Goal: Task Accomplishment & Management: Manage account settings

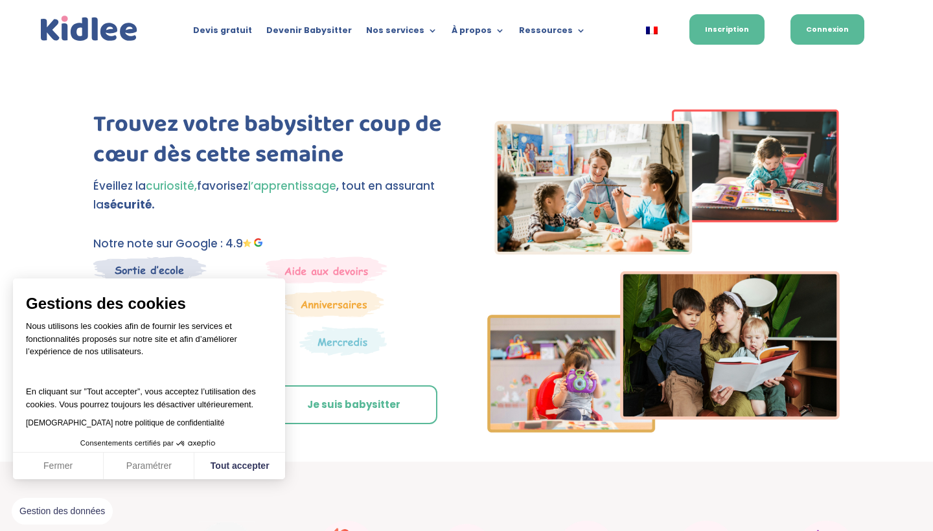
click at [836, 28] on link "Connexion" at bounding box center [827, 29] width 74 height 30
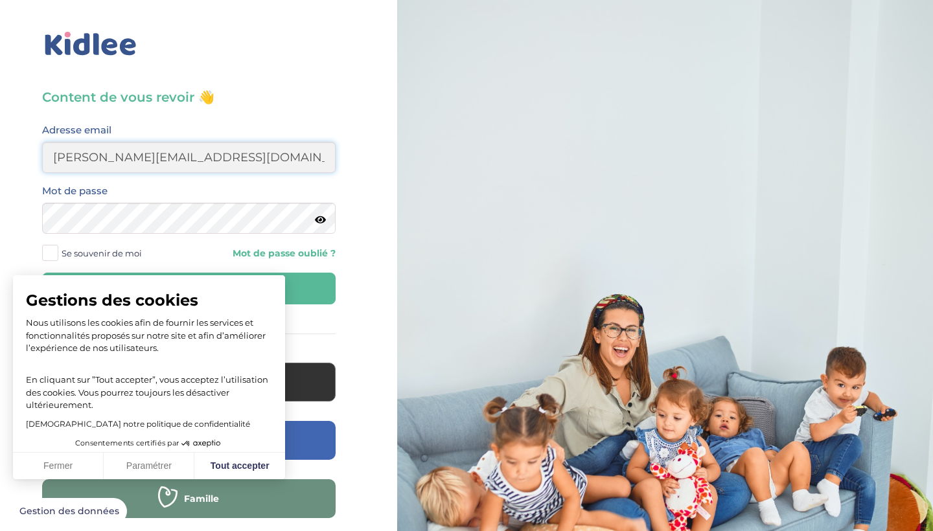
type input "[PERSON_NAME][EMAIL_ADDRESS][DOMAIN_NAME]"
click at [188, 288] on button "Se connecter" at bounding box center [188, 289] width 293 height 32
click at [274, 462] on button "Tout accepter" at bounding box center [239, 466] width 91 height 27
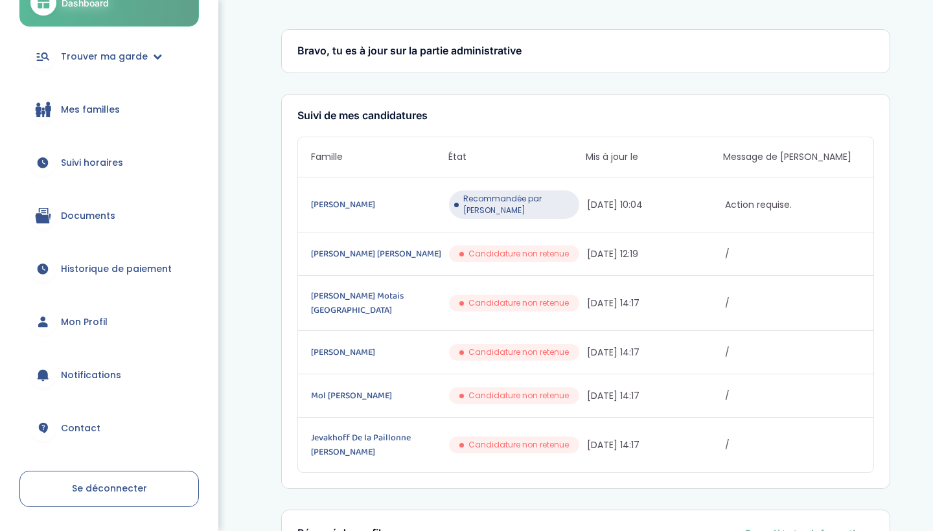
scroll to position [291, 0]
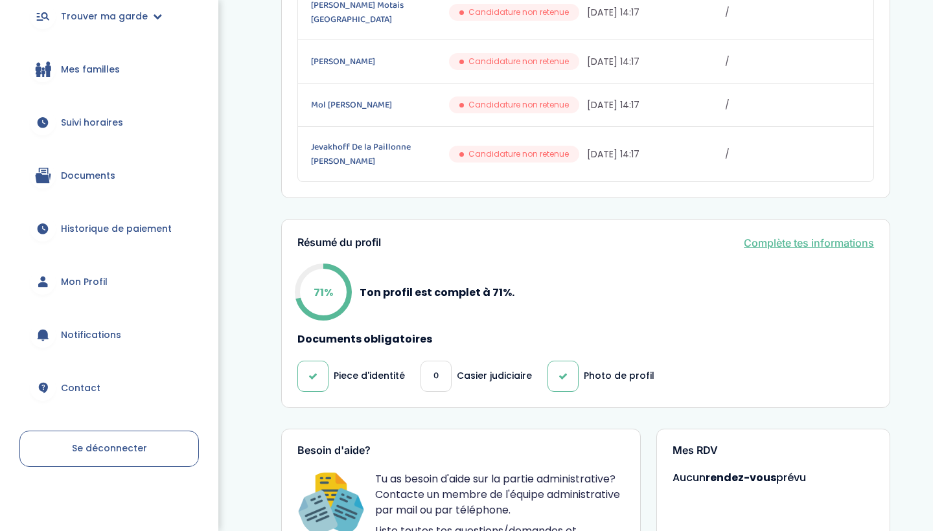
click at [757, 235] on link "Complète tes informations" at bounding box center [809, 243] width 130 height 16
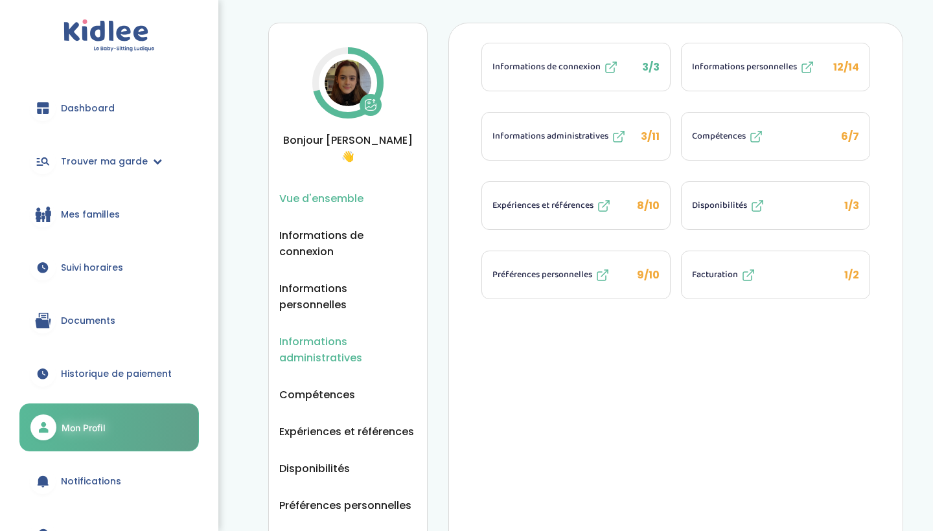
click at [304, 334] on span "Informations administratives" at bounding box center [347, 350] width 137 height 32
